Goal: Navigation & Orientation: Find specific page/section

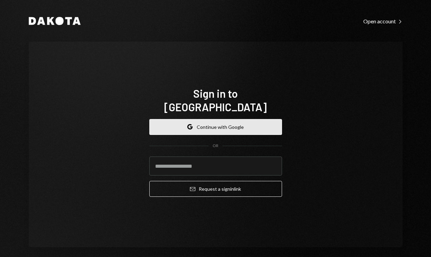
click at [213, 119] on button "Google Continue with Google" at bounding box center [215, 127] width 133 height 16
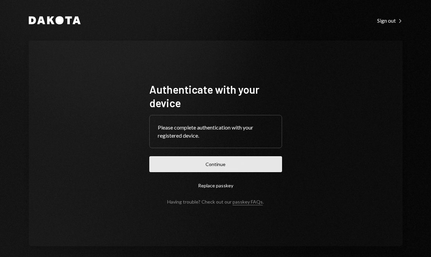
click at [215, 164] on button "Continue" at bounding box center [215, 164] width 133 height 16
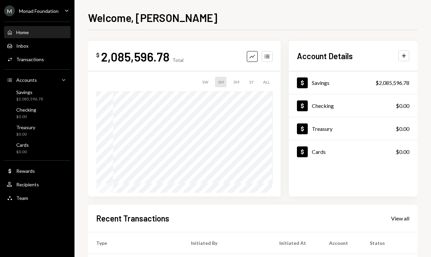
click at [40, 32] on div "Home Home" at bounding box center [37, 32] width 61 height 6
